Goal: Information Seeking & Learning: Learn about a topic

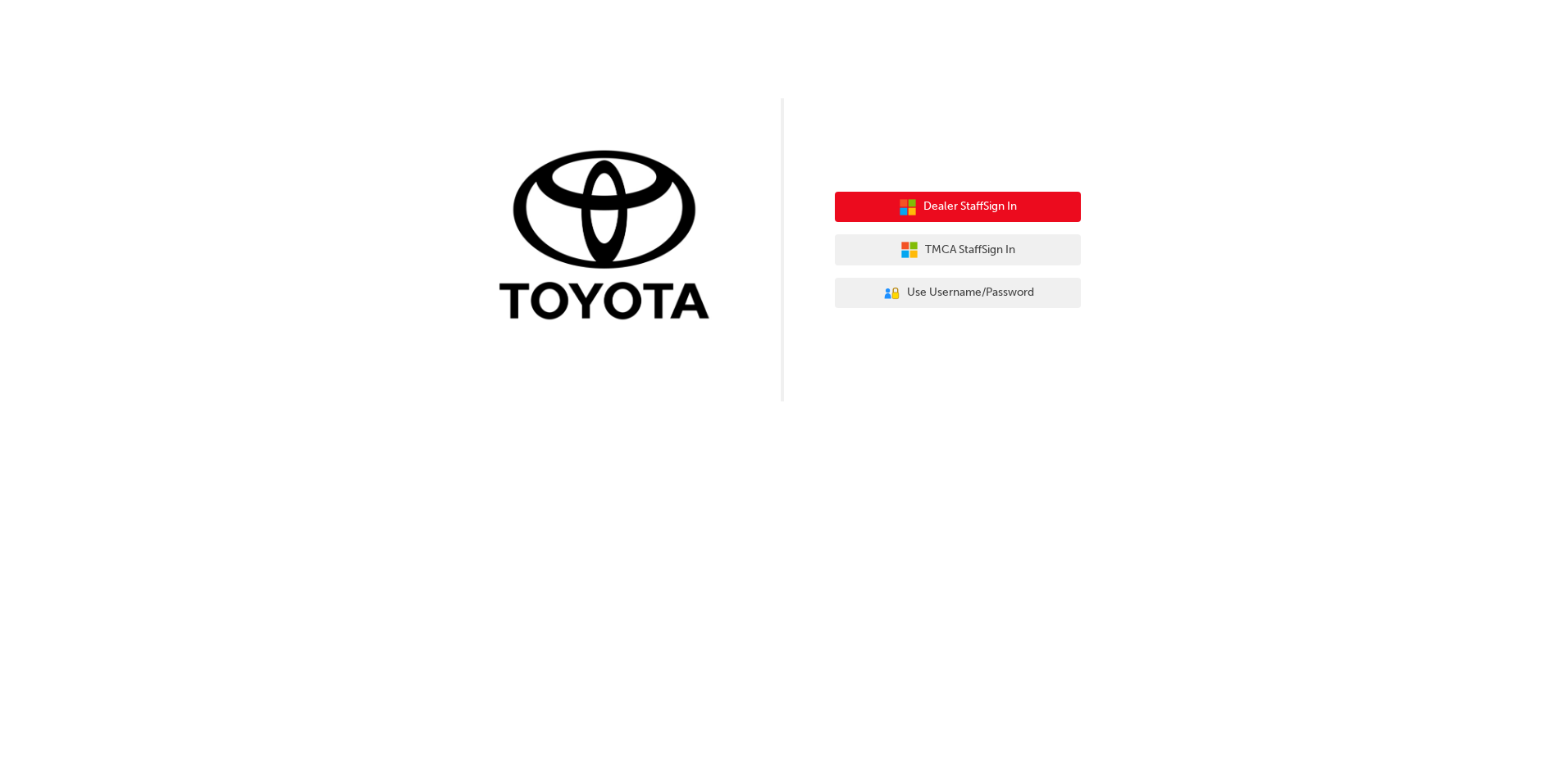
click at [952, 201] on span "Dealer Staff Sign In" at bounding box center [969, 207] width 93 height 19
click at [924, 202] on span "Dealer Staff Sign In" at bounding box center [969, 207] width 93 height 19
click at [972, 208] on span "Dealer Staff Sign In" at bounding box center [969, 207] width 93 height 19
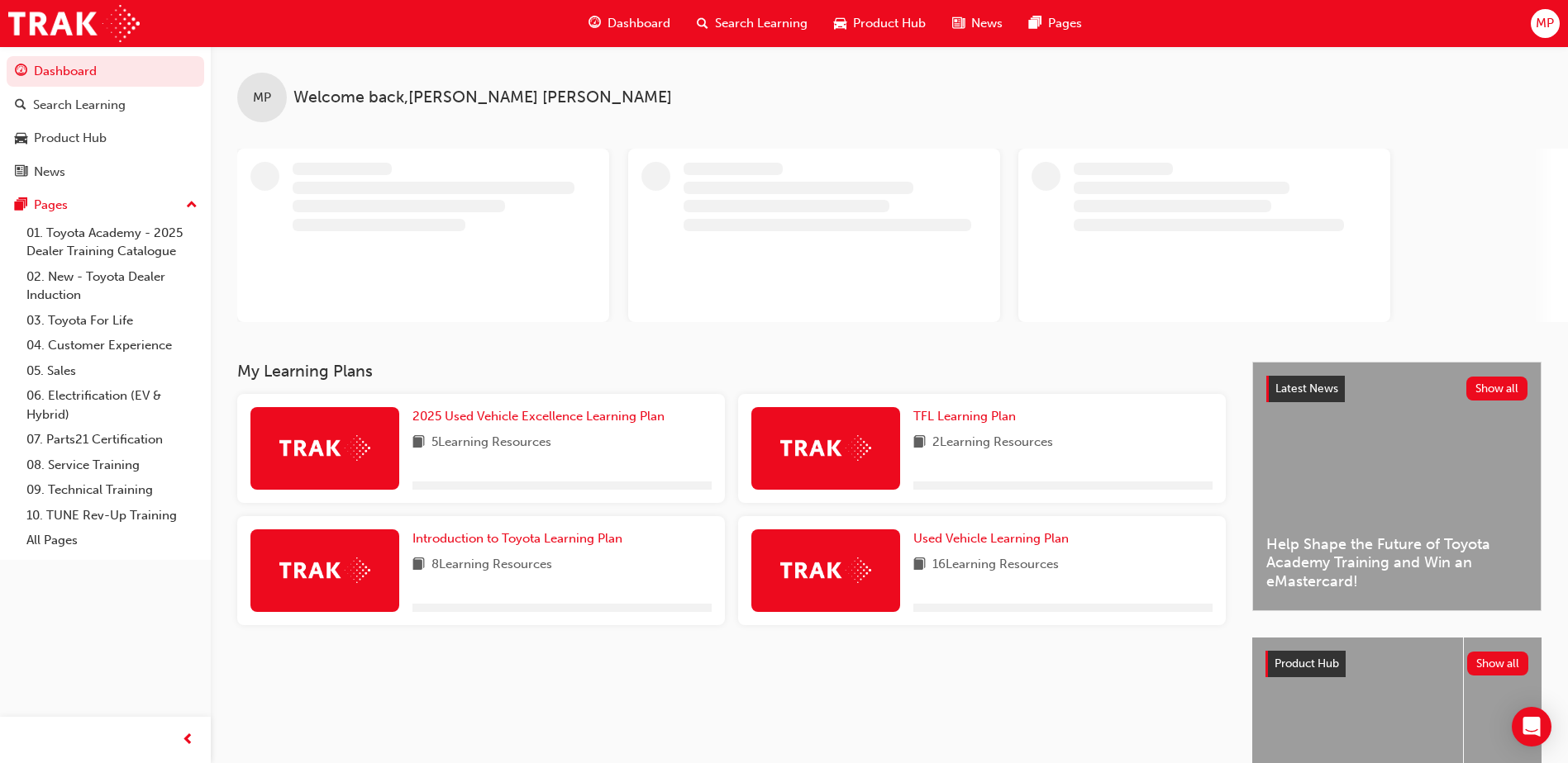
click at [760, 23] on span "Search Learning" at bounding box center [761, 23] width 92 height 19
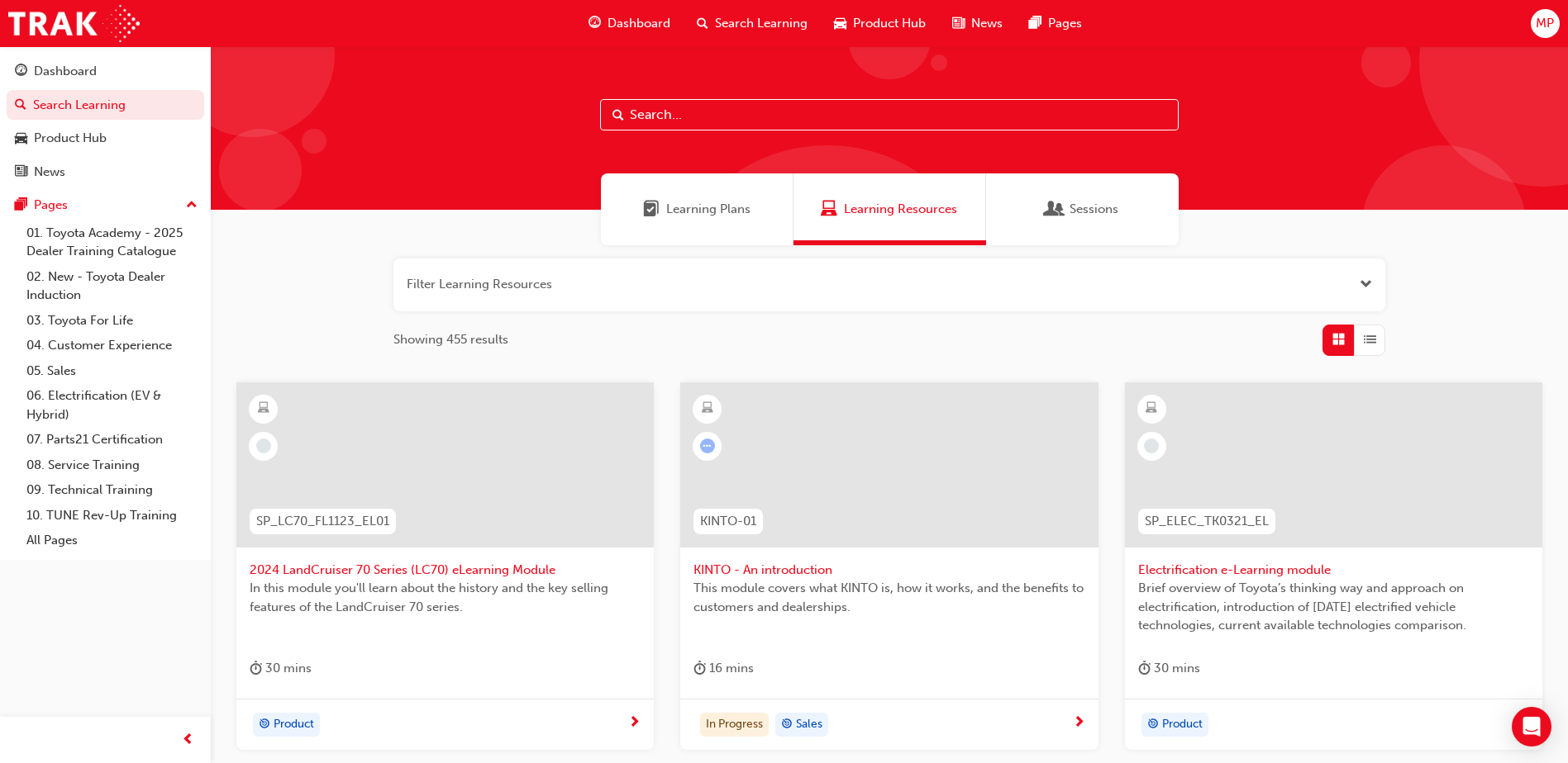
click at [744, 219] on div "Learning Plans" at bounding box center [696, 209] width 192 height 72
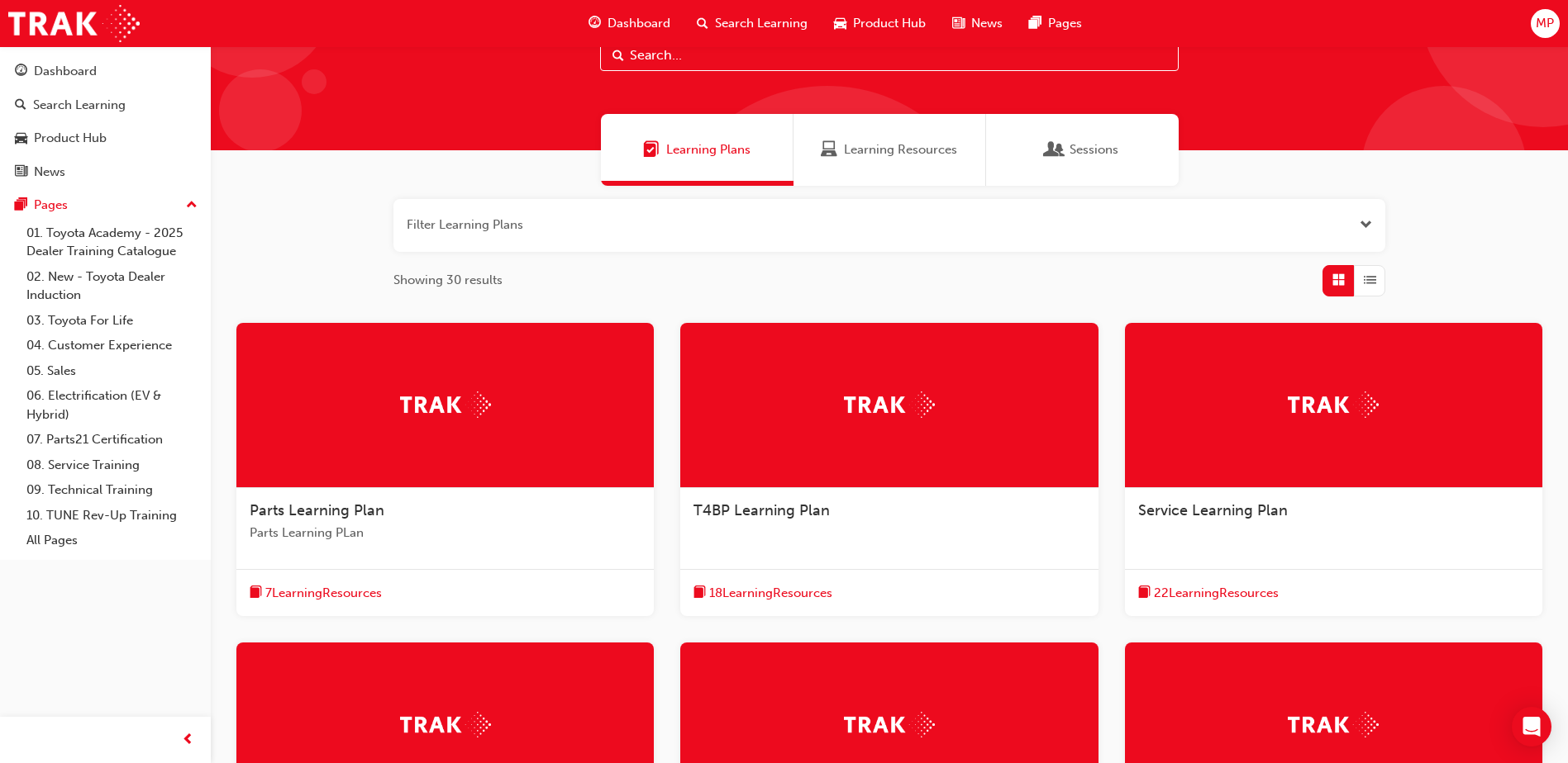
scroll to position [453, 0]
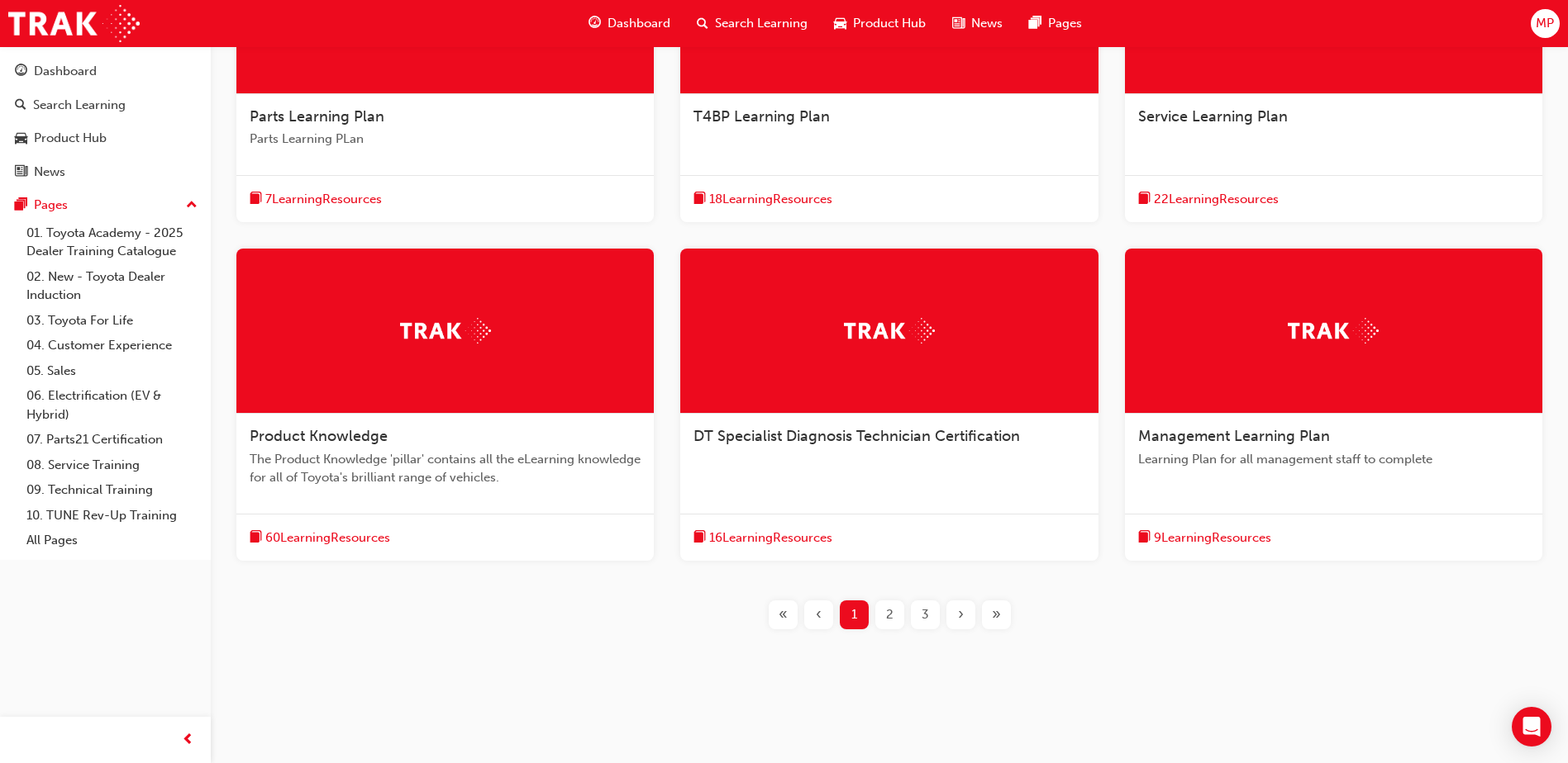
click at [469, 401] on div at bounding box center [445, 330] width 417 height 165
